Goal: Ask a question

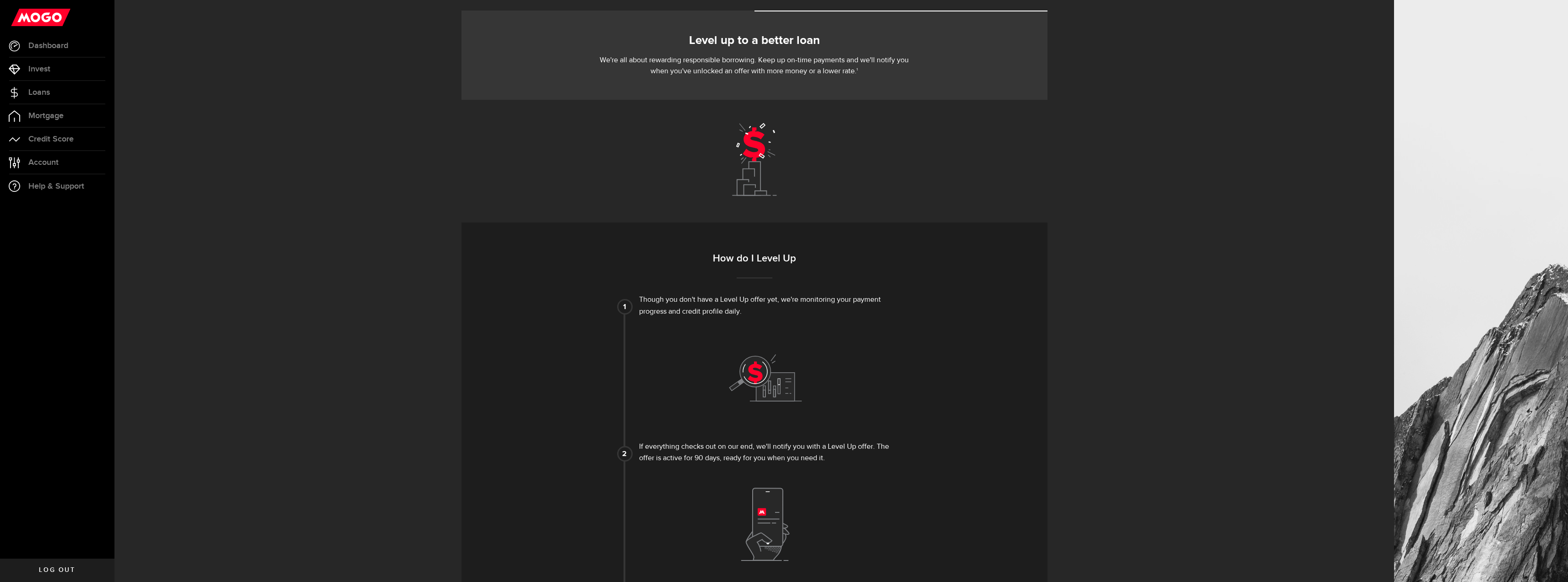
scroll to position [40, 0]
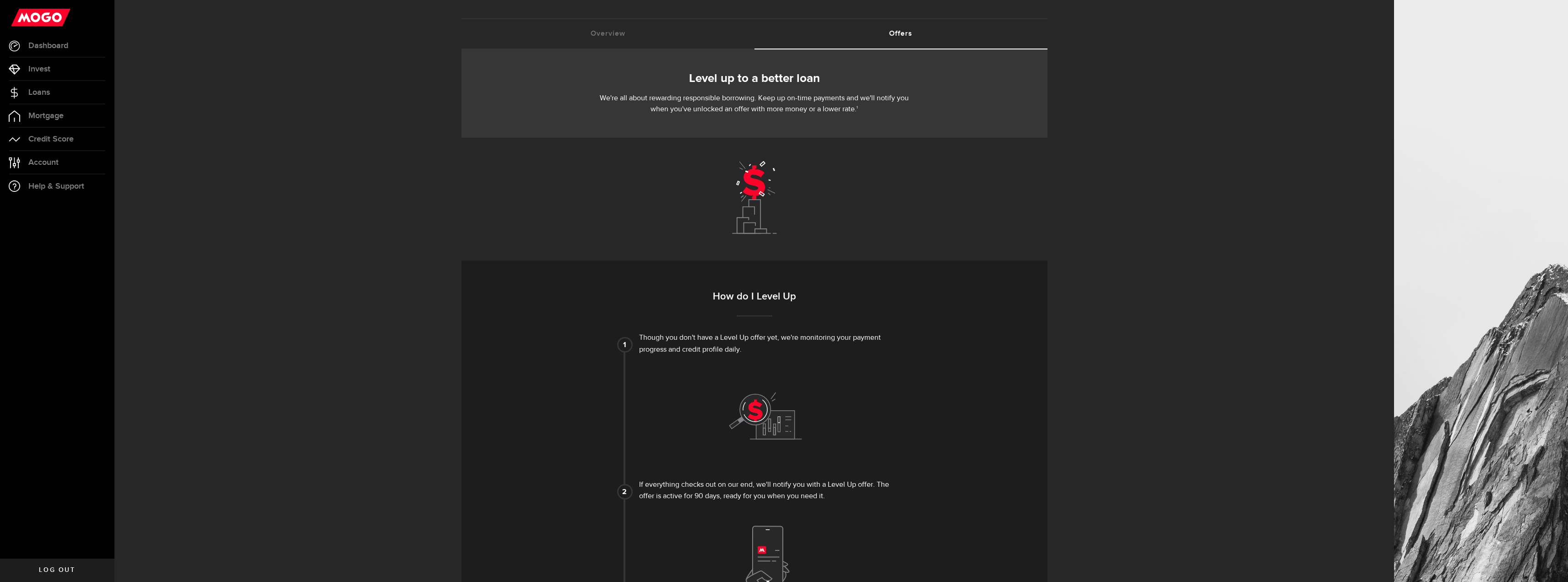
click at [766, 172] on use at bounding box center [754, 198] width 44 height 72
click at [753, 250] on div "Level up to a better loan We're all about rewarding responsible borrowing. Keep…" at bounding box center [754, 426] width 586 height 754
click at [767, 296] on h3 "How do I Level Up" at bounding box center [754, 303] width 518 height 27
drag, startPoint x: 678, startPoint y: 337, endPoint x: 882, endPoint y: 342, distance: 204.1
click at [882, 342] on div "Though you don't have a Level Up offer yet, we're monitoring your payment progr…" at bounding box center [765, 344] width 253 height 23
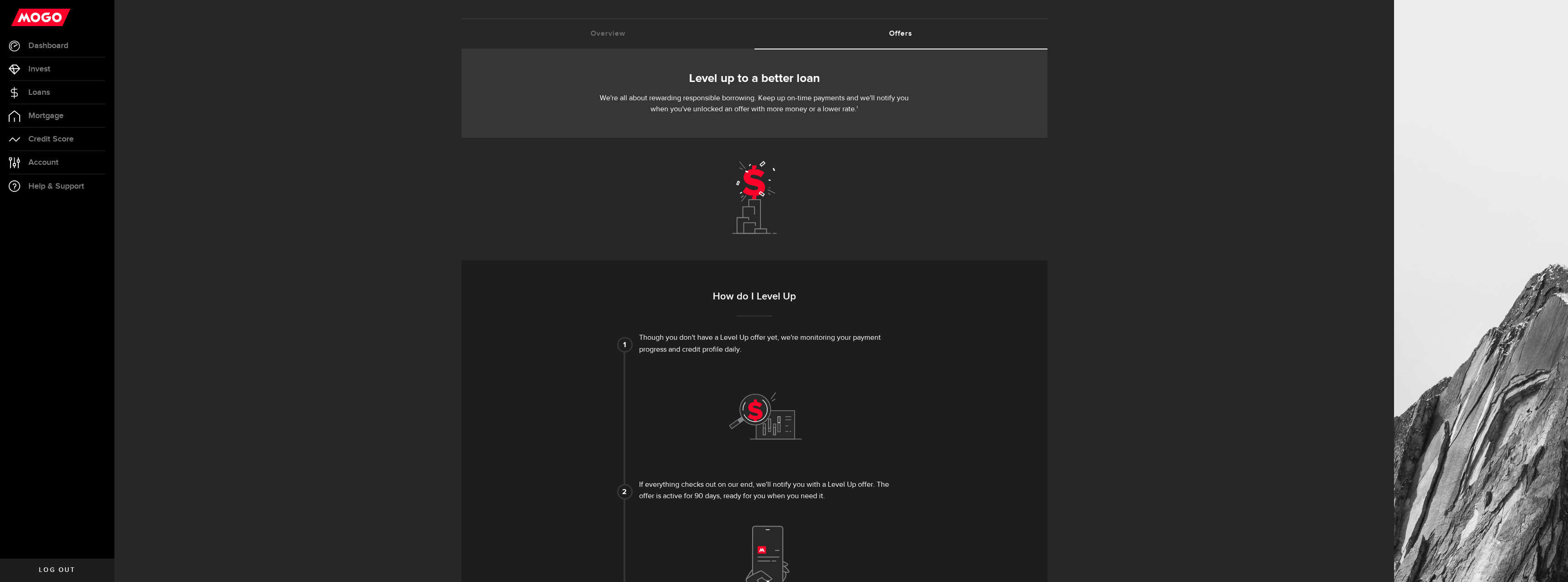
click at [1087, 380] on div "Level up to a better loan We're all about rewarding responsible borrowing. Keep…" at bounding box center [754, 470] width 1252 height 842
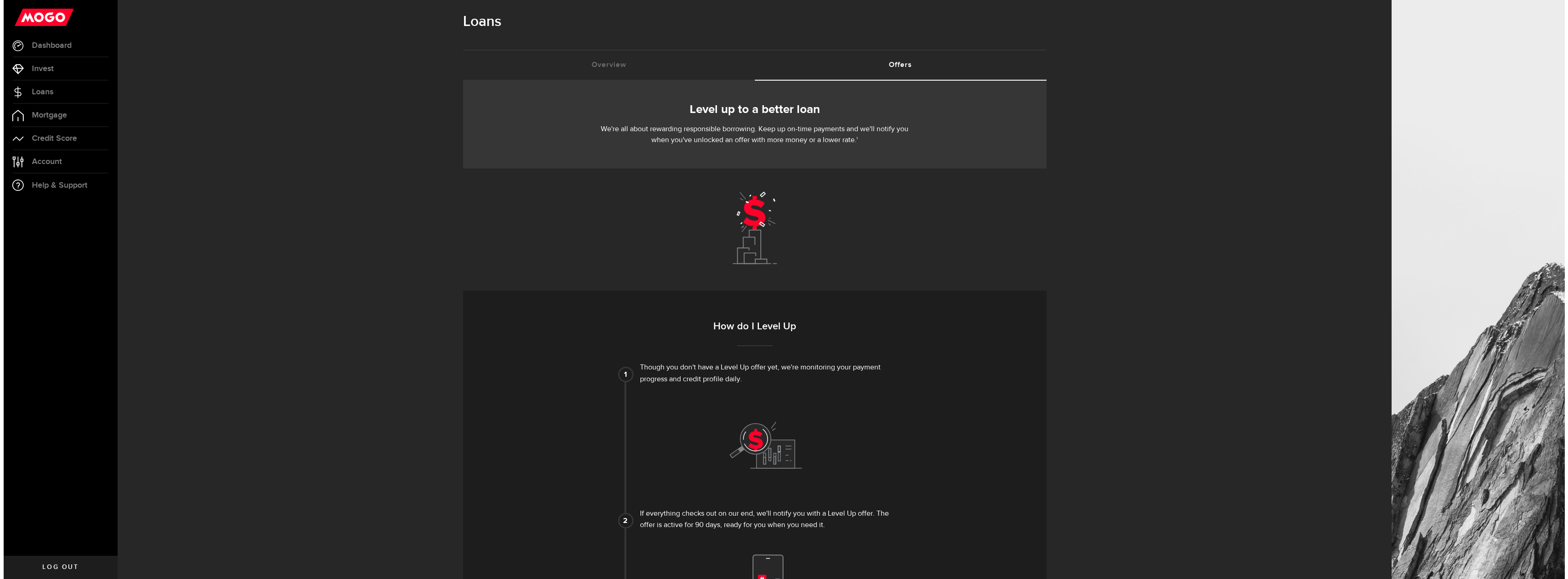
scroll to position [0, 0]
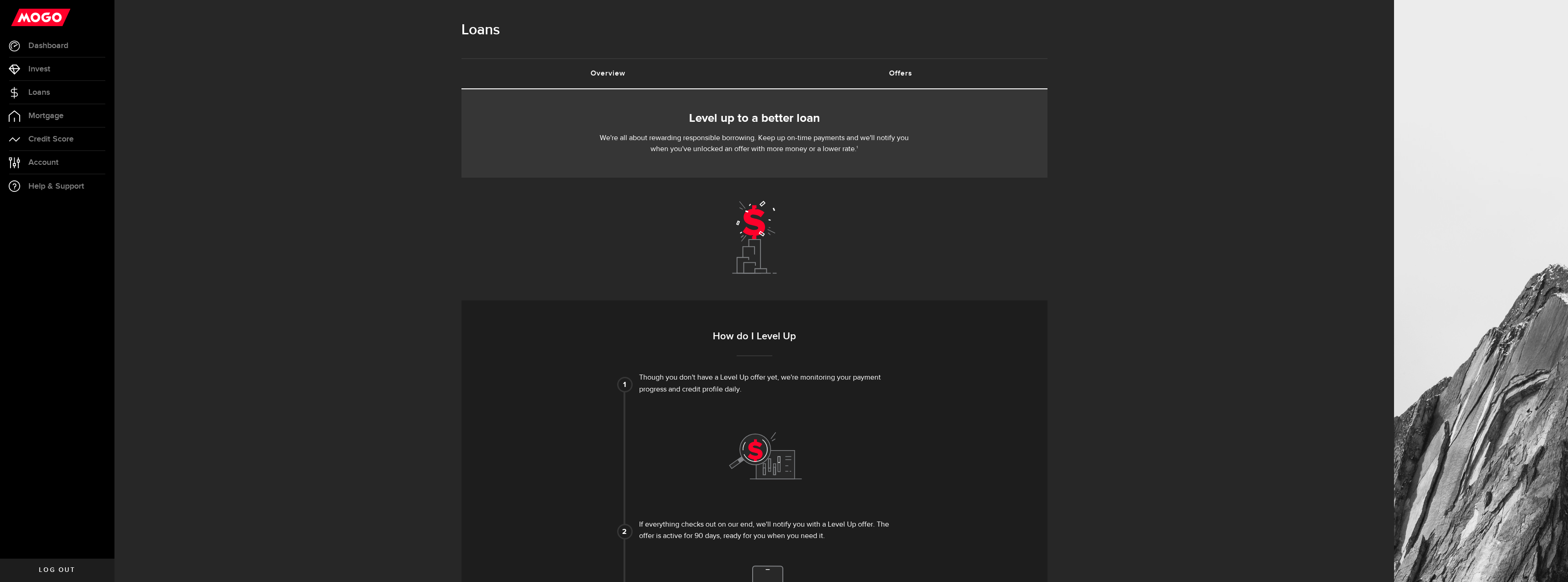
click at [627, 78] on link "Overview (requires attention)" at bounding box center [608, 74] width 293 height 30
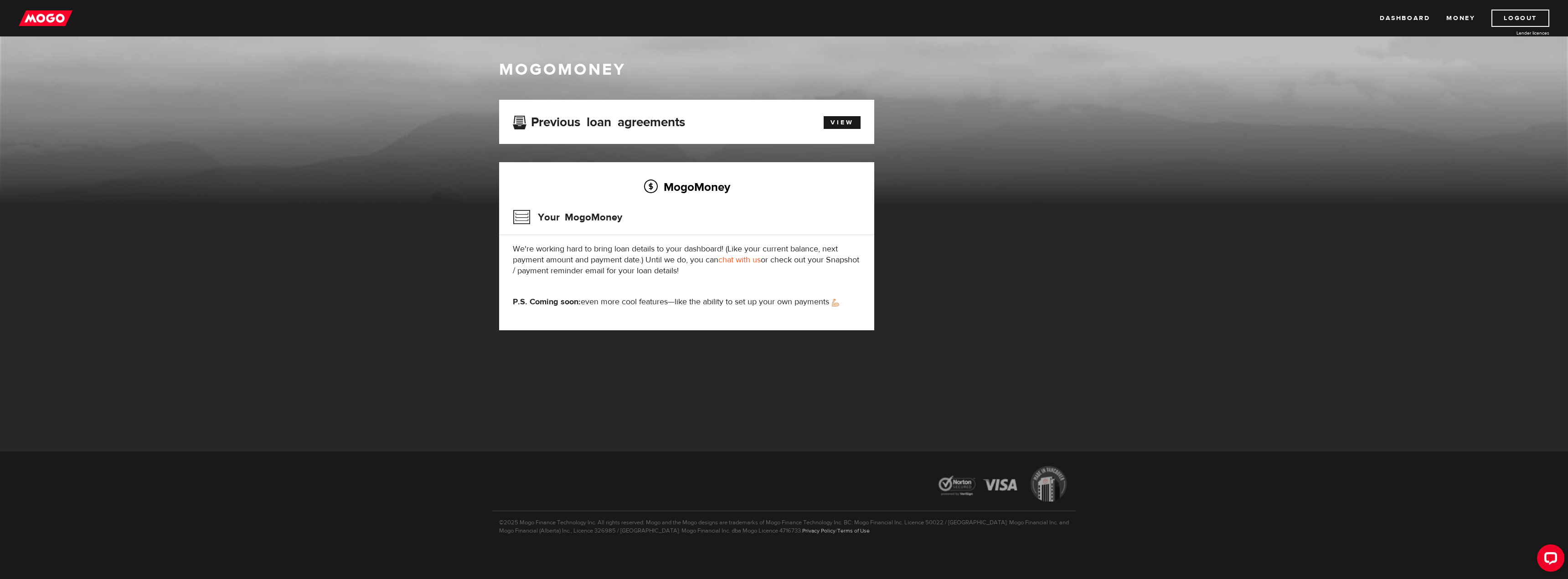
click at [732, 262] on link "chat with us" at bounding box center [739, 260] width 42 height 10
click at [32, 17] on img at bounding box center [45, 18] width 54 height 17
click at [1450, 21] on link "Money" at bounding box center [1460, 18] width 29 height 17
